Goal: Find contact information: Find contact information

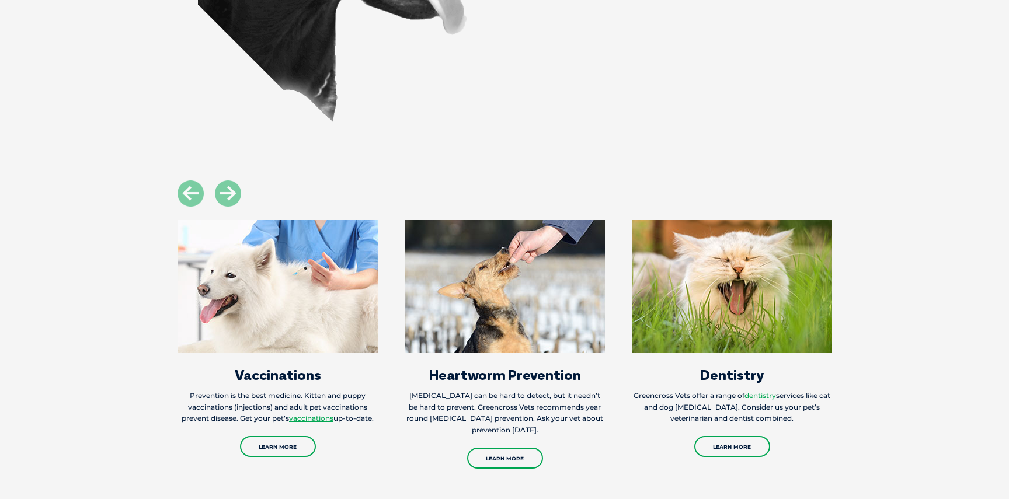
scroll to position [1109, 0]
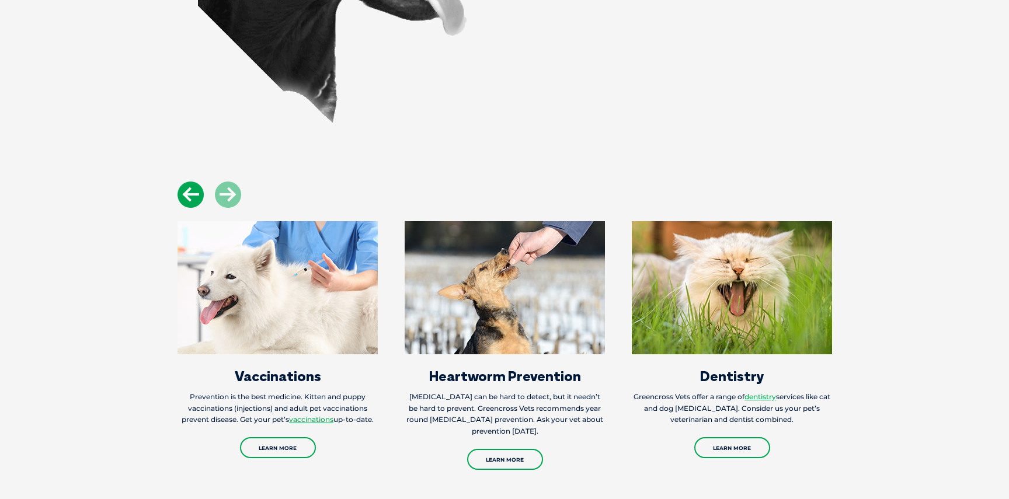
click at [190, 187] on icon at bounding box center [191, 195] width 26 height 26
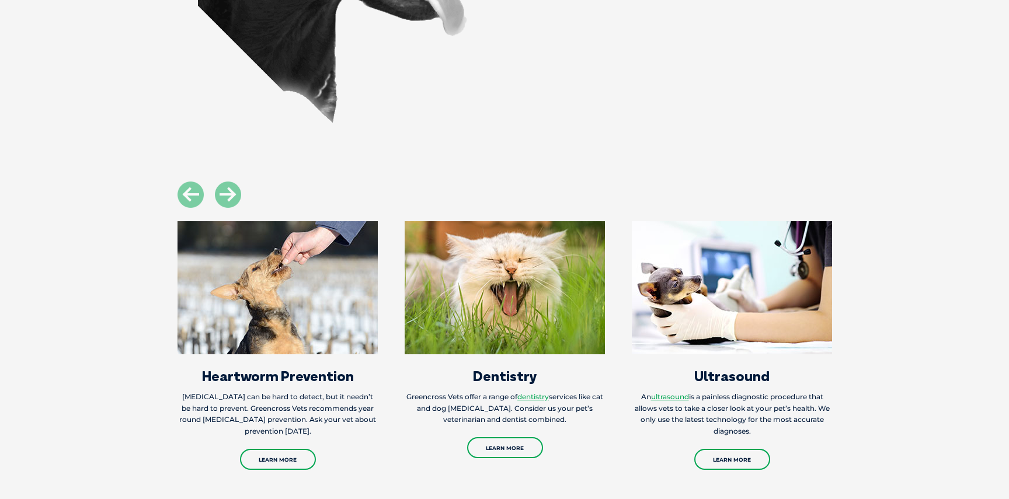
click at [244, 182] on div at bounding box center [504, 195] width 681 height 26
click at [234, 182] on icon at bounding box center [228, 195] width 26 height 26
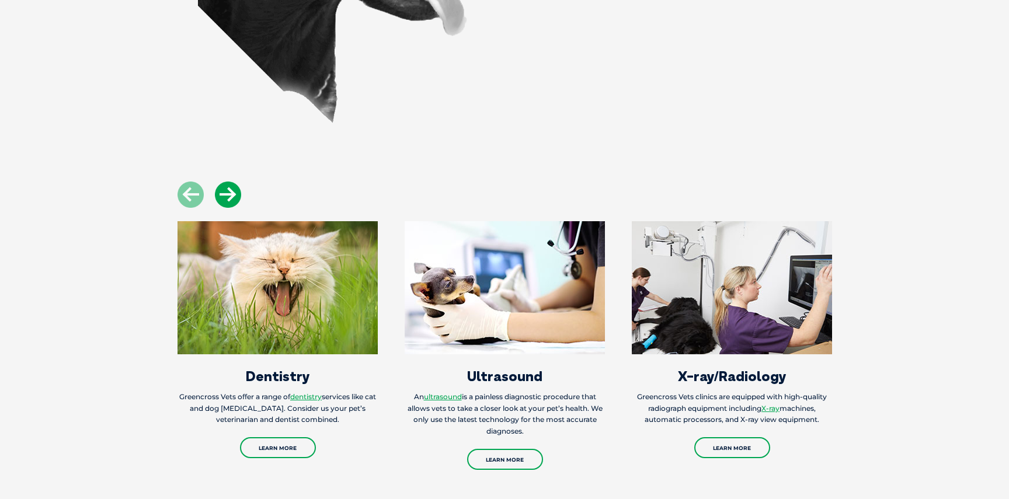
click at [234, 182] on icon at bounding box center [228, 195] width 26 height 26
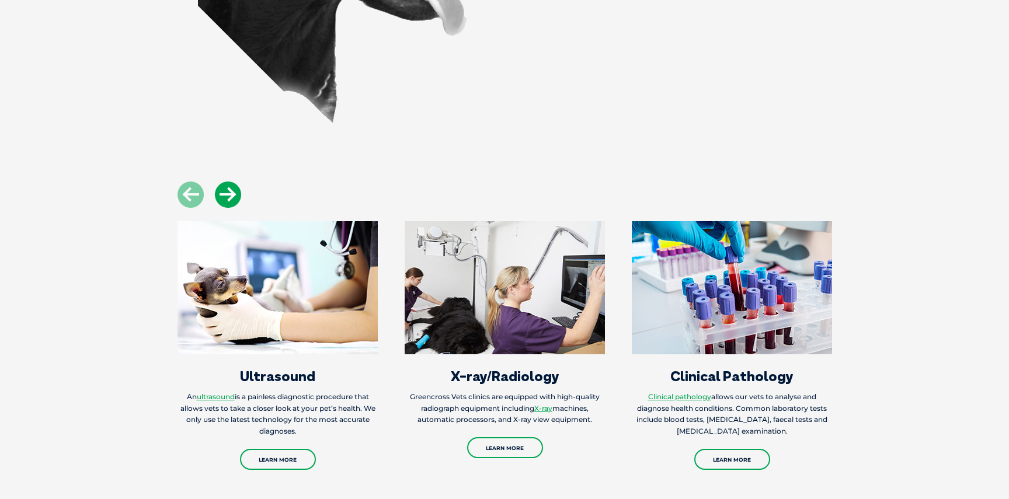
click at [234, 182] on icon at bounding box center [228, 195] width 26 height 26
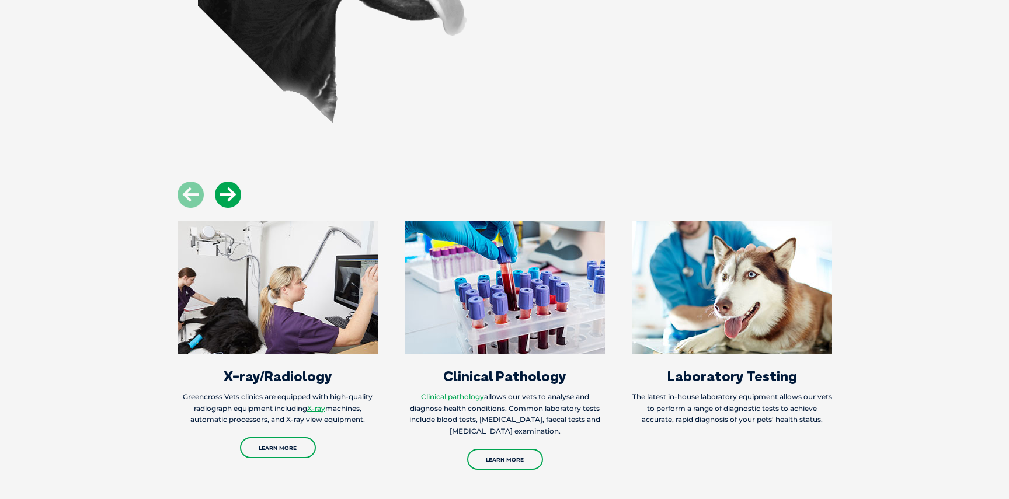
click at [234, 182] on icon at bounding box center [228, 195] width 26 height 26
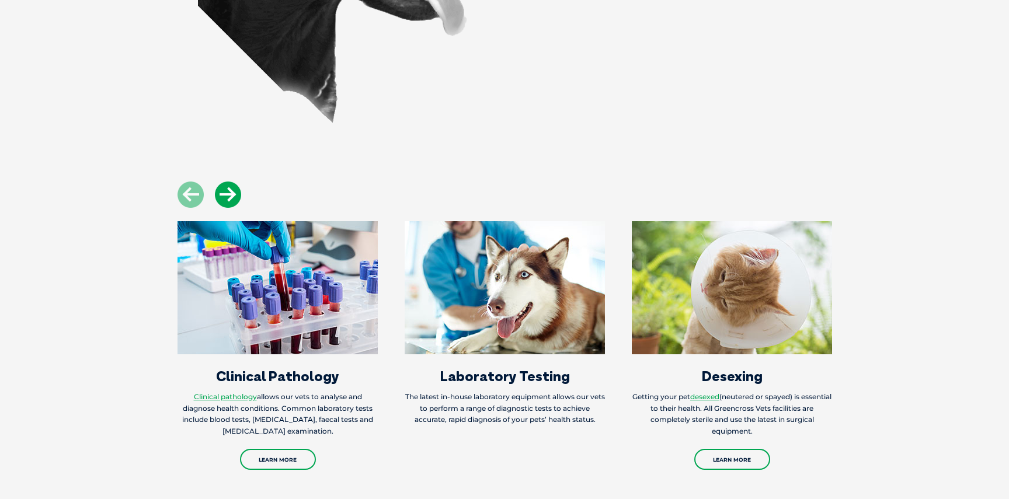
click at [234, 182] on icon at bounding box center [228, 195] width 26 height 26
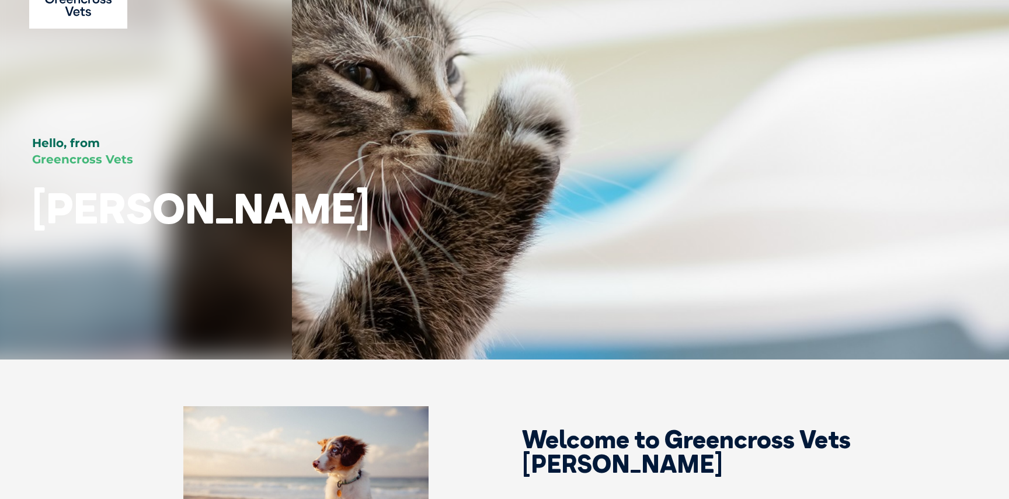
scroll to position [0, 0]
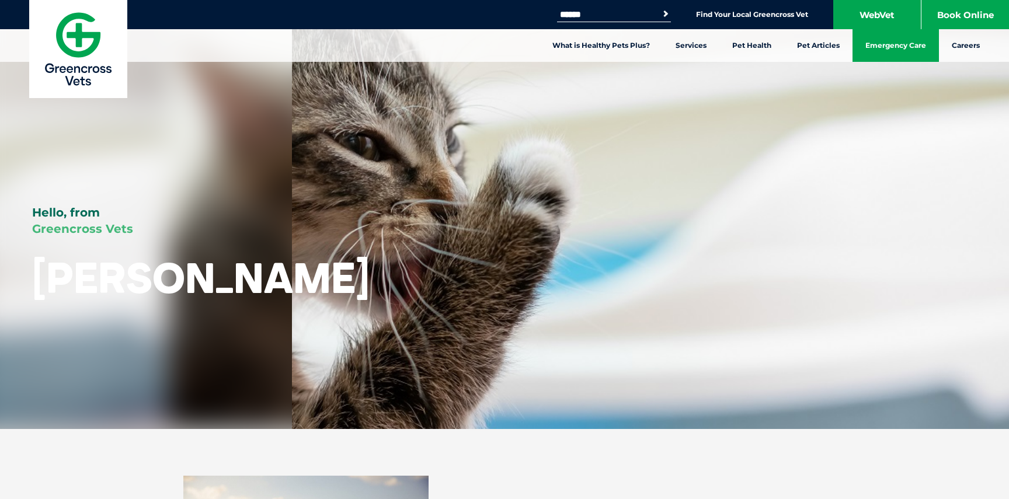
click at [887, 47] on link "Emergency Care" at bounding box center [896, 45] width 86 height 33
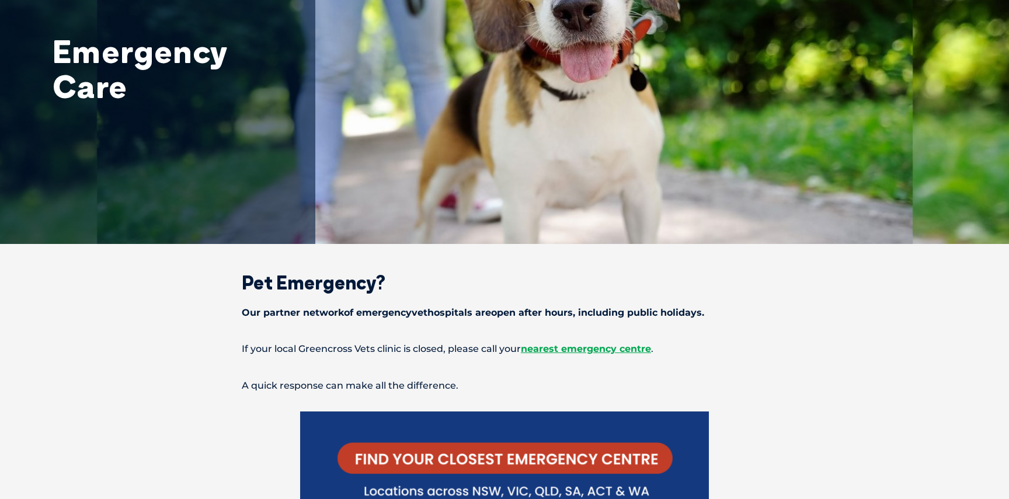
scroll to position [234, 0]
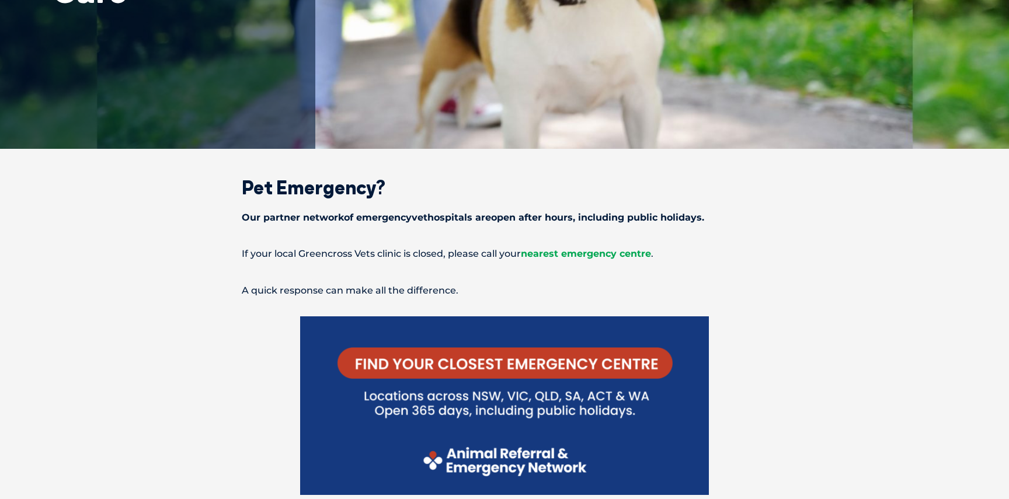
click at [589, 255] on span "nearest emergency centre" at bounding box center [586, 253] width 130 height 11
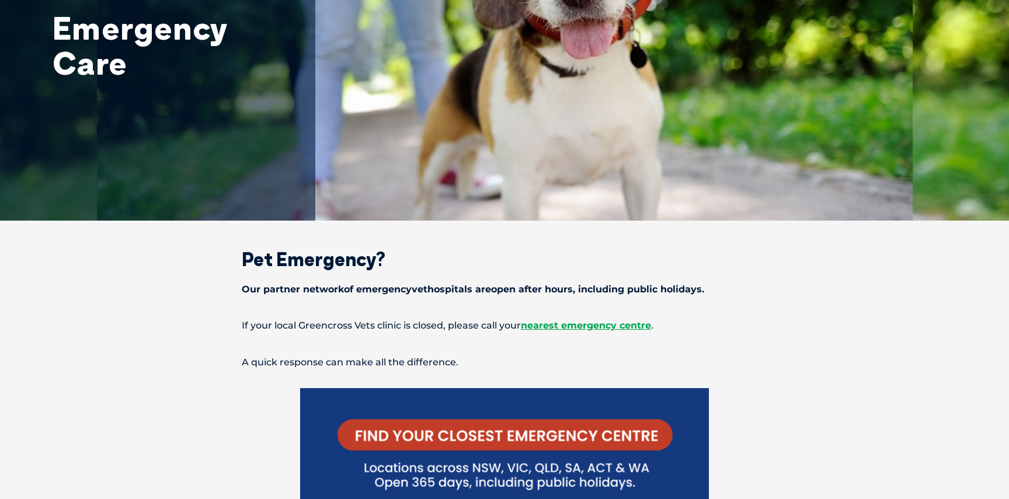
scroll to position [0, 0]
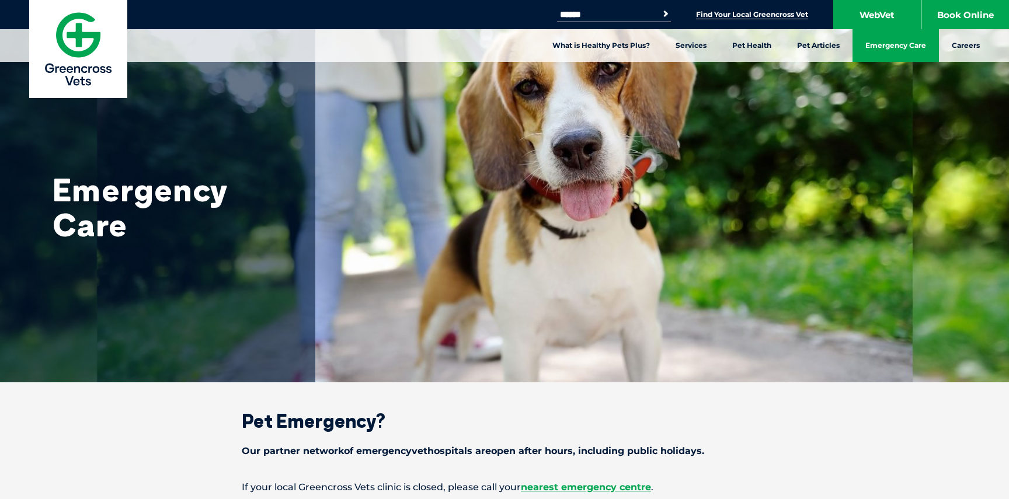
click at [757, 12] on link "Find Your Local Greencross Vet" at bounding box center [752, 14] width 112 height 9
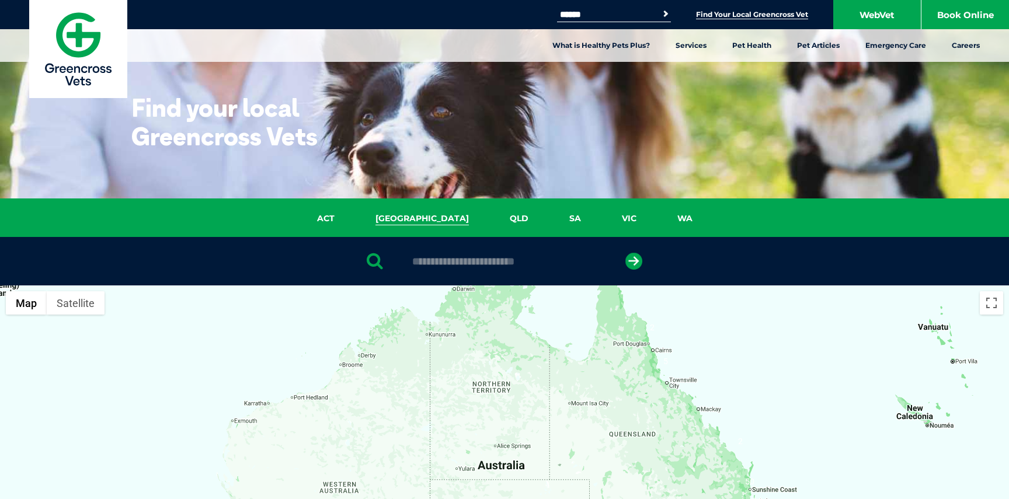
click at [426, 215] on link "NSW" at bounding box center [422, 218] width 134 height 13
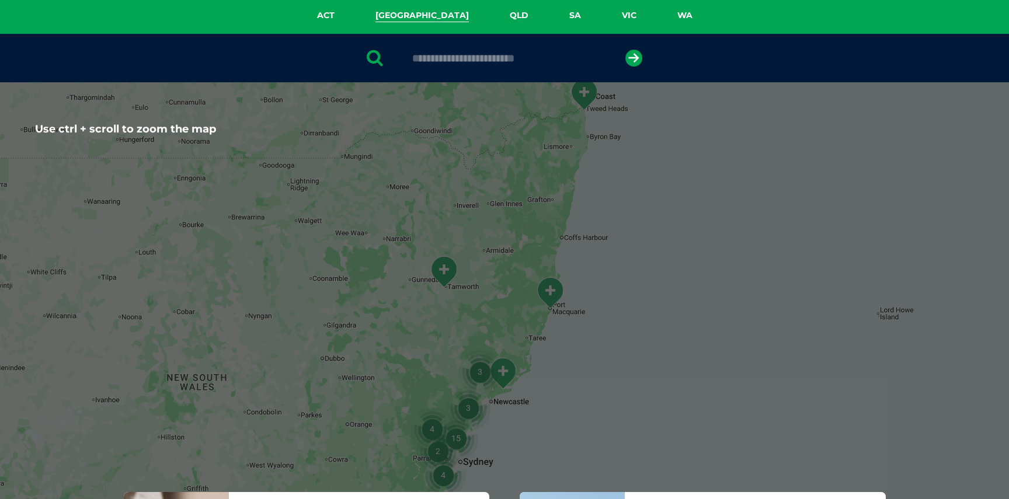
scroll to position [151, 0]
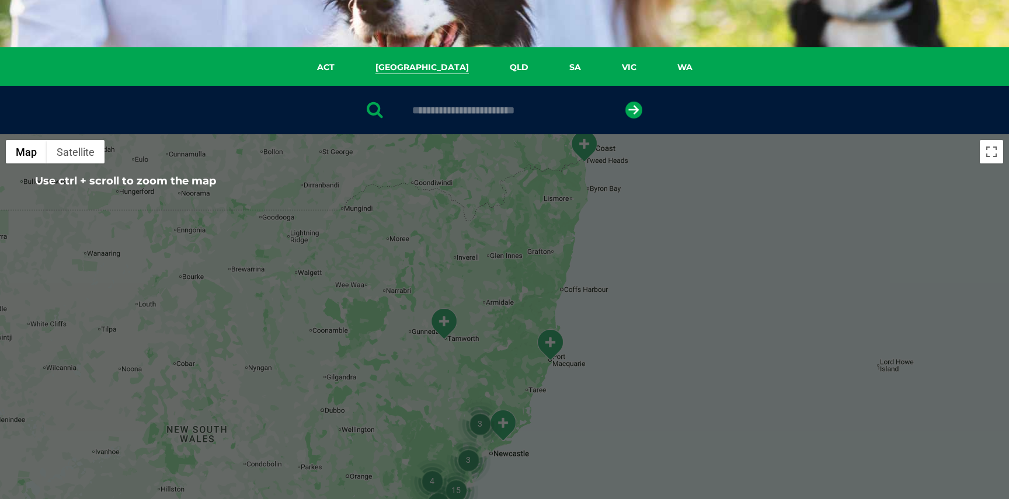
click at [464, 117] on div at bounding box center [504, 110] width 1009 height 48
click at [465, 106] on input "text" at bounding box center [504, 111] width 196 height 12
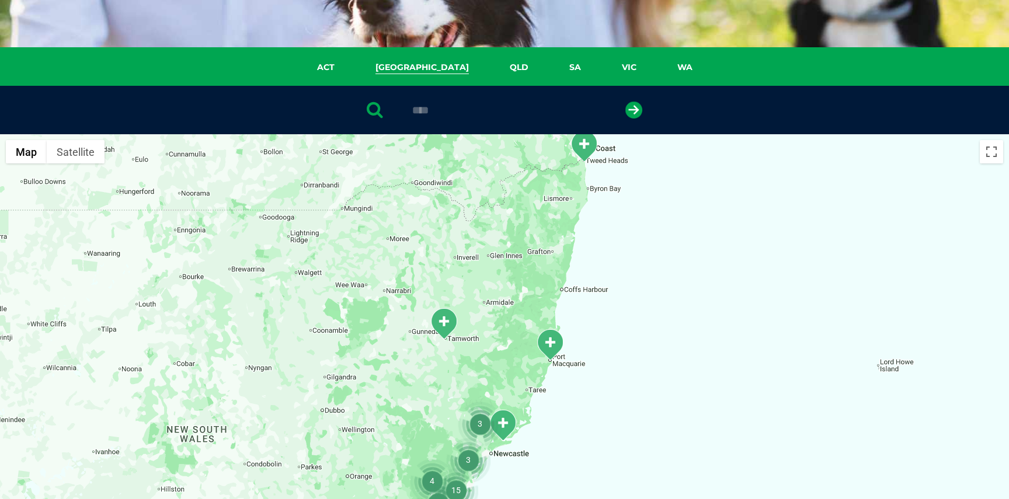
type input "****"
click at [625, 102] on button "submit" at bounding box center [633, 110] width 17 height 17
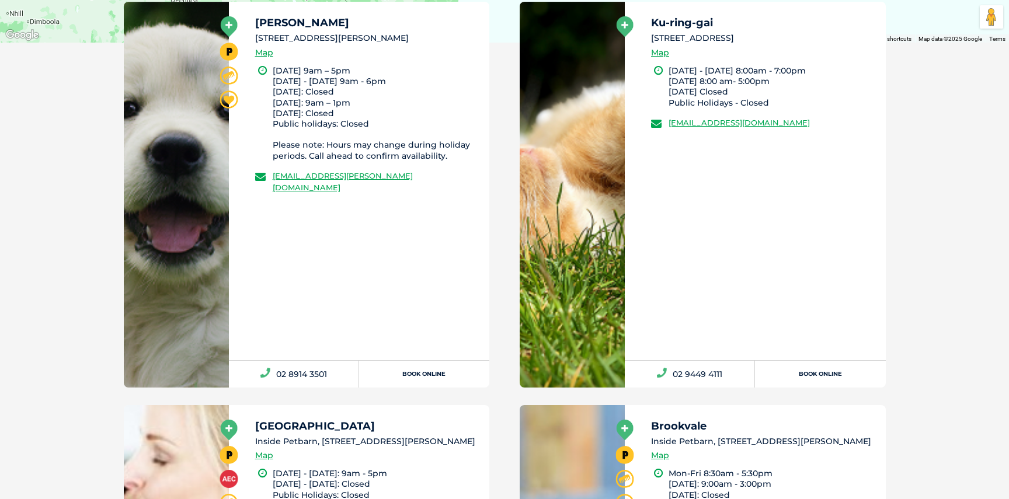
scroll to position [694, 0]
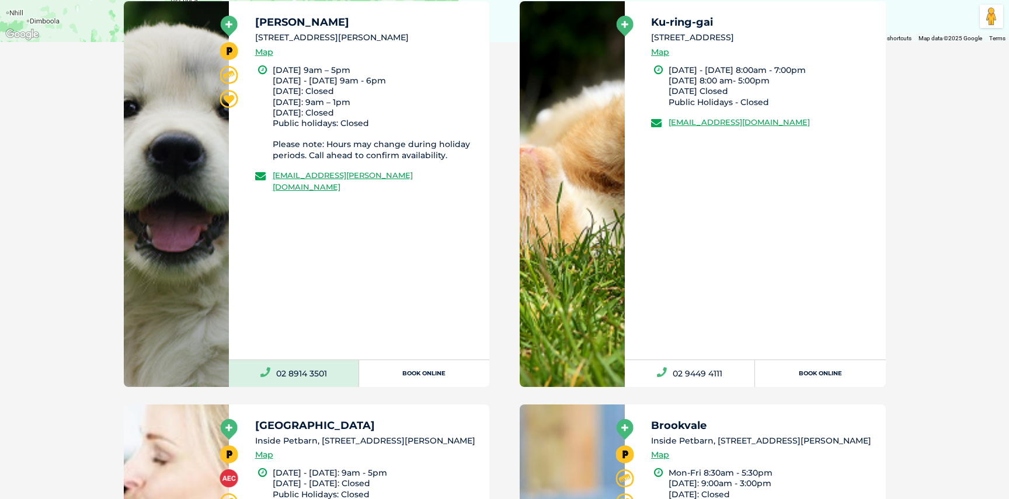
click at [321, 371] on link "02 8914 3501" at bounding box center [294, 373] width 130 height 27
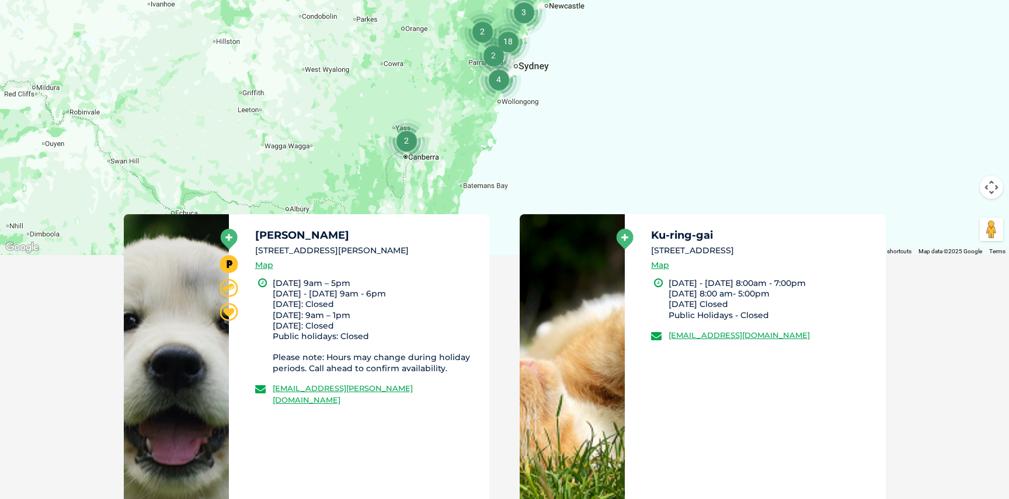
scroll to position [502, 0]
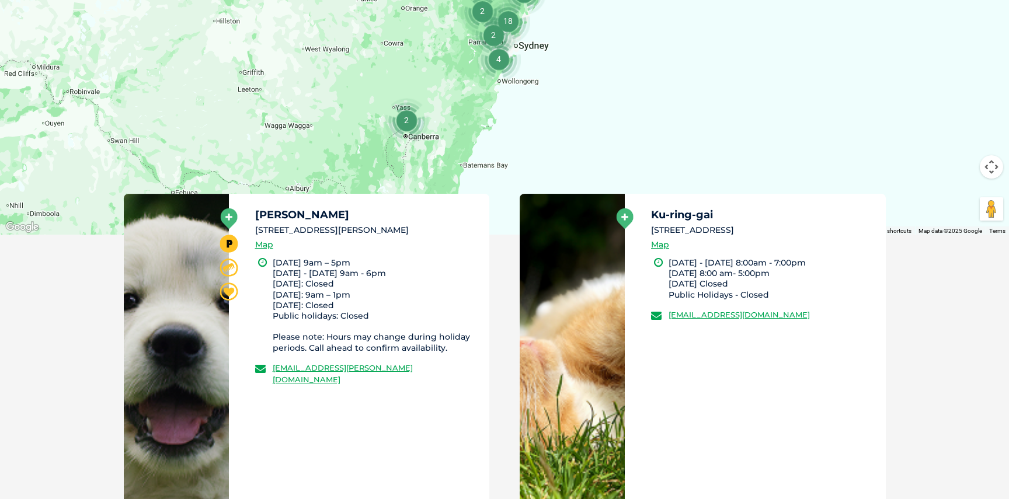
drag, startPoint x: 312, startPoint y: 260, endPoint x: 381, endPoint y: 260, distance: 68.3
click at [380, 260] on li "Monday 9am – 5pm Tuesday - Thursday 9am - 6pm Friday: Closed Saturday: 9am – 1p…" at bounding box center [376, 306] width 207 height 96
click at [381, 260] on li "Monday 9am – 5pm Tuesday - Thursday 9am - 6pm Friday: Closed Saturday: 9am – 1p…" at bounding box center [376, 306] width 207 height 96
drag, startPoint x: 308, startPoint y: 264, endPoint x: 395, endPoint y: 265, distance: 87.6
click at [395, 265] on li "Monday 9am – 5pm Tuesday - Thursday 9am - 6pm Friday: Closed Saturday: 9am – 1p…" at bounding box center [376, 306] width 207 height 96
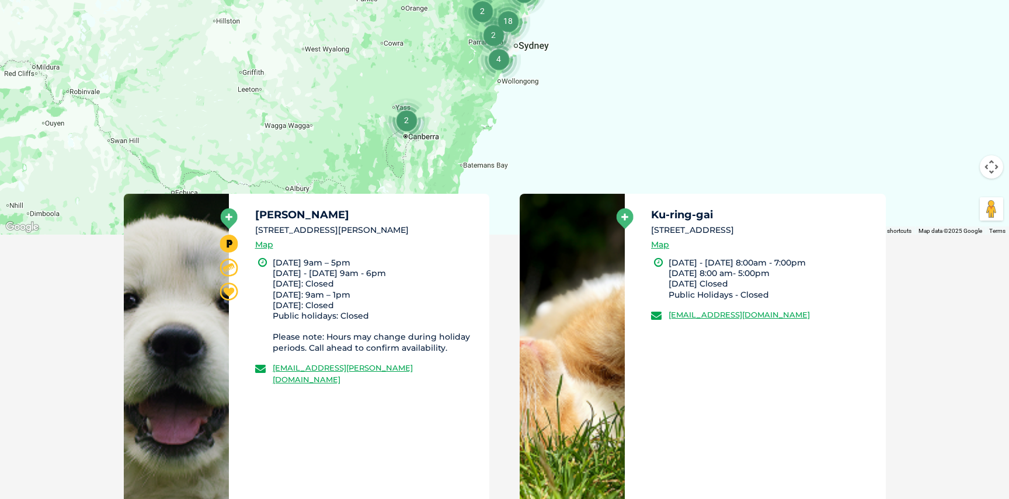
click at [385, 313] on li "Monday 9am – 5pm Tuesday - Thursday 9am - 6pm Friday: Closed Saturday: 9am – 1p…" at bounding box center [376, 306] width 207 height 96
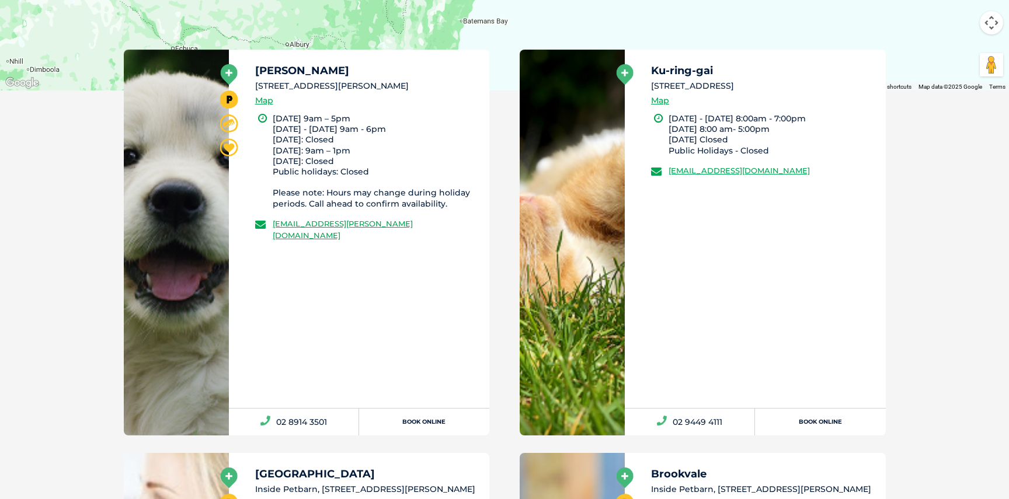
scroll to position [646, 0]
